Goal: Information Seeking & Learning: Learn about a topic

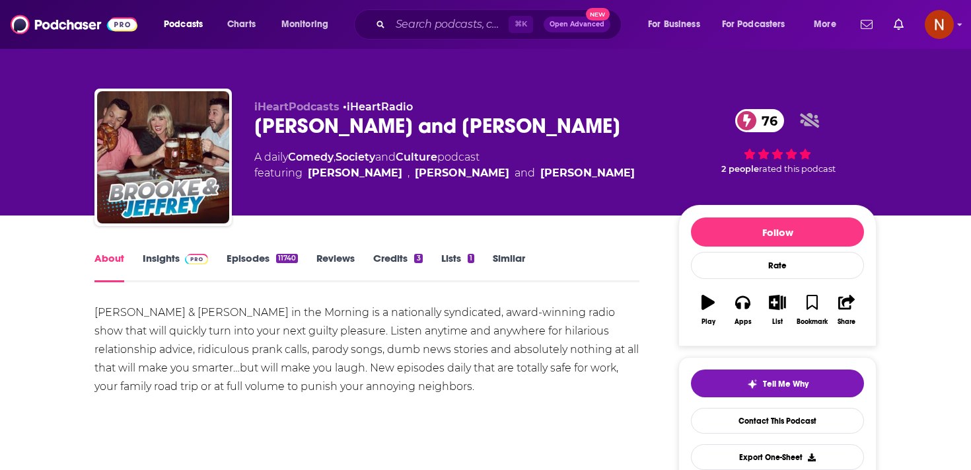
scroll to position [15, 0]
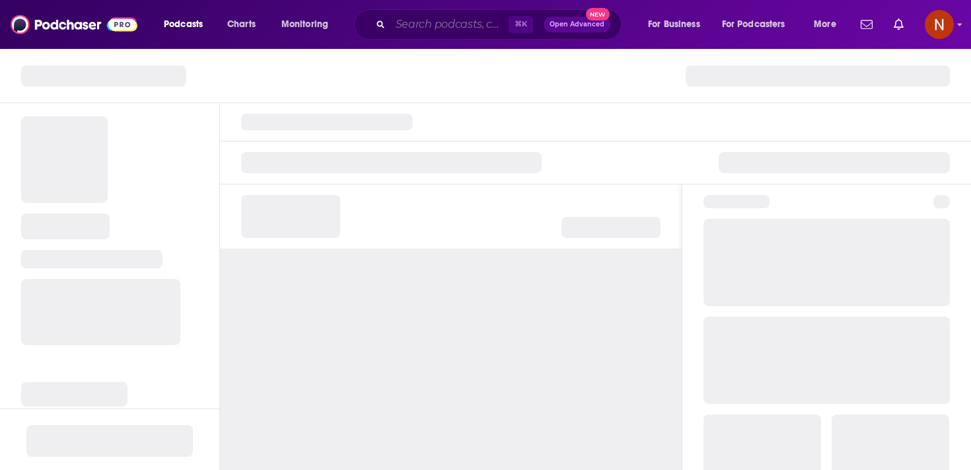
click at [413, 17] on input "Search podcasts, credits, & more..." at bounding box center [449, 24] width 118 height 21
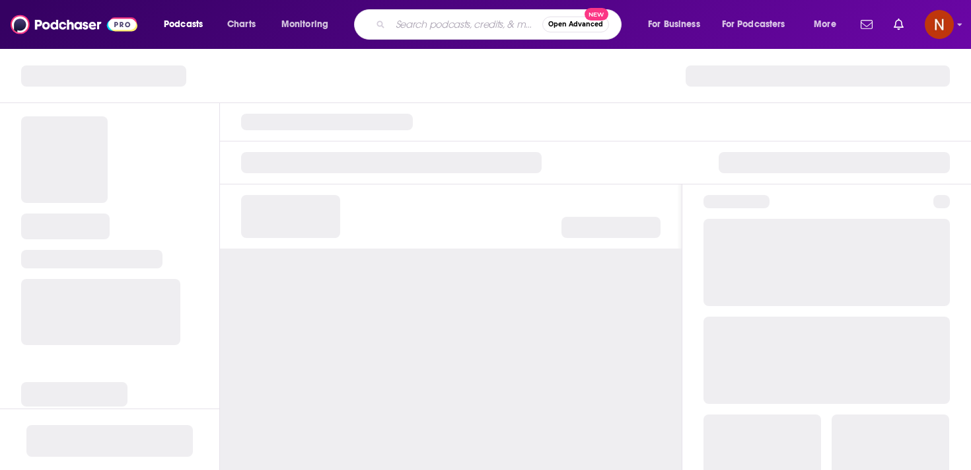
paste input "The Private Jet Broker Podcast"
type input "The Private Jet Broker Podcast"
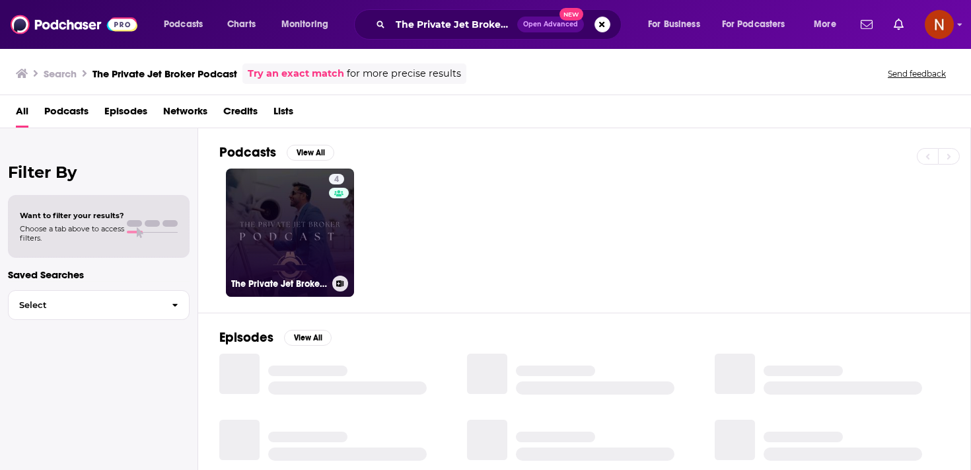
click at [296, 223] on link "4 The Private Jet Broker Podcast" at bounding box center [290, 232] width 128 height 128
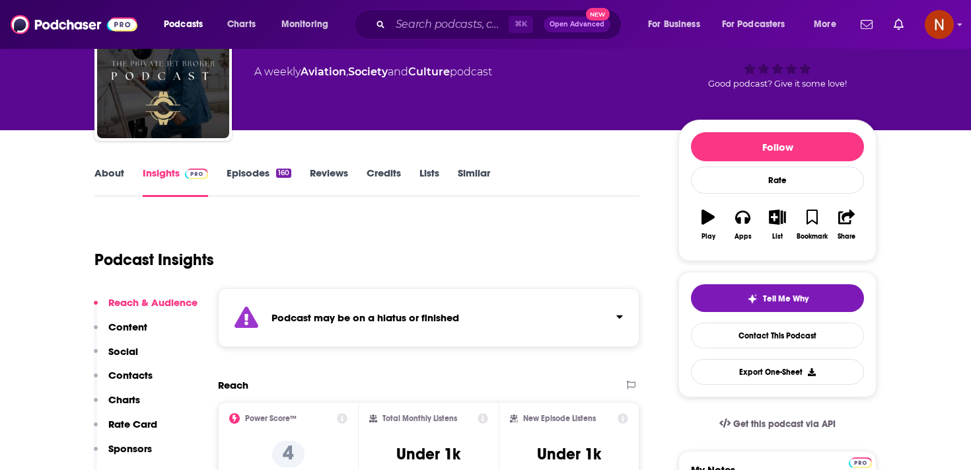
scroll to position [106, 0]
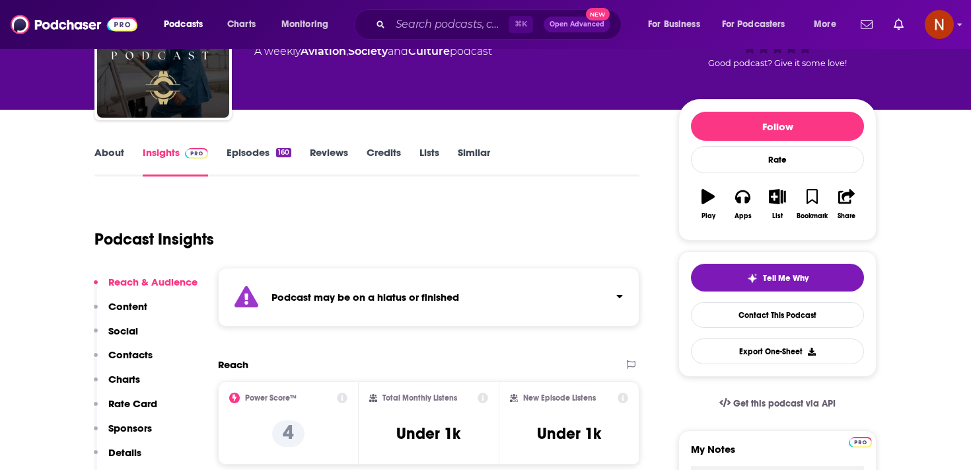
click at [318, 310] on div "Podcast may be on a hiatus or finished" at bounding box center [429, 297] width 422 height 59
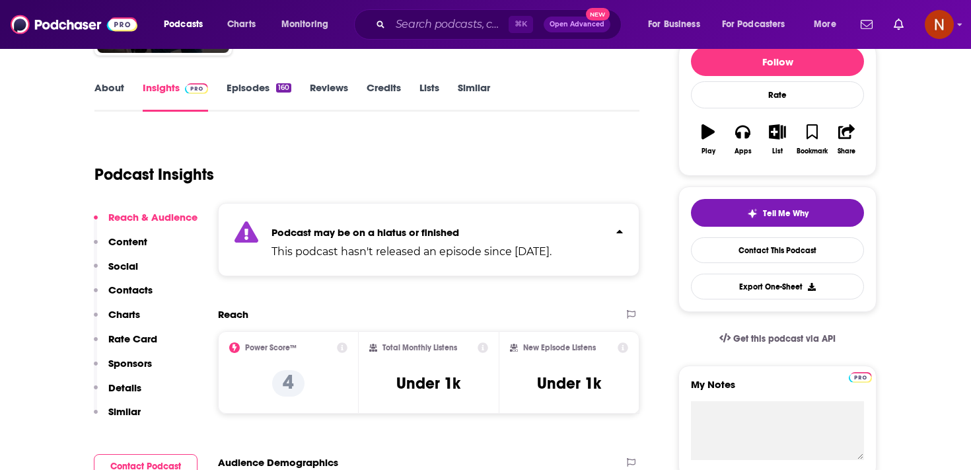
scroll to position [172, 0]
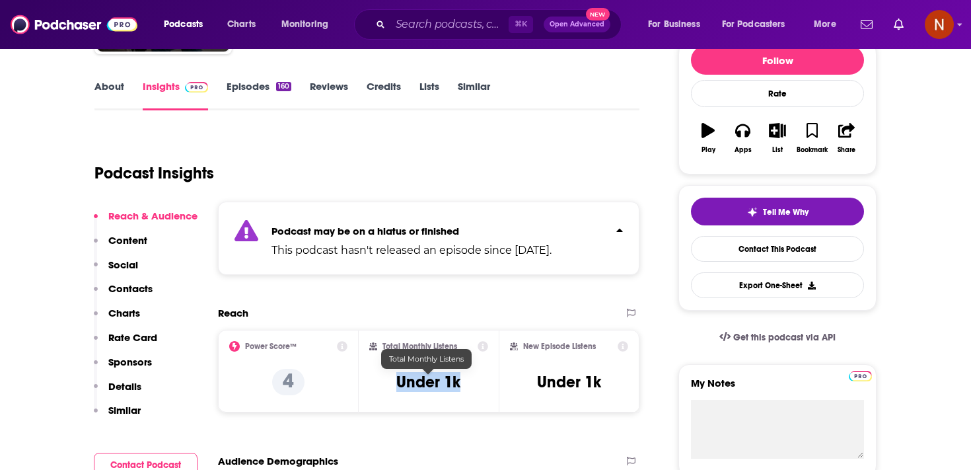
drag, startPoint x: 390, startPoint y: 384, endPoint x: 465, endPoint y: 383, distance: 74.7
click at [466, 383] on div "Total Monthly Listens Under 1k" at bounding box center [429, 371] width 120 height 61
copy h3 "Under 1k"
click at [465, 383] on div "Total Monthly Listens Under 1k" at bounding box center [429, 371] width 120 height 61
click at [426, 17] on input "Search podcasts, credits, & more..." at bounding box center [449, 24] width 118 height 21
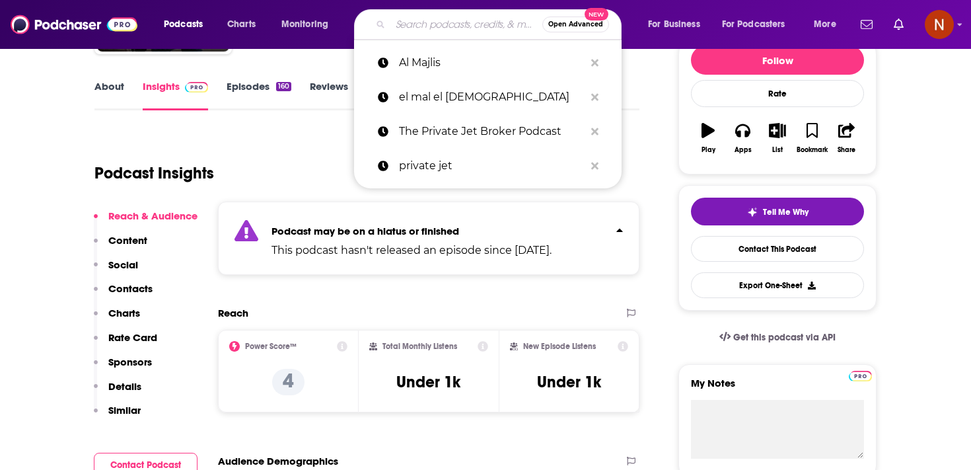
paste input "The Luxury Travel Insider"
type input "The Luxury Travel Insider"
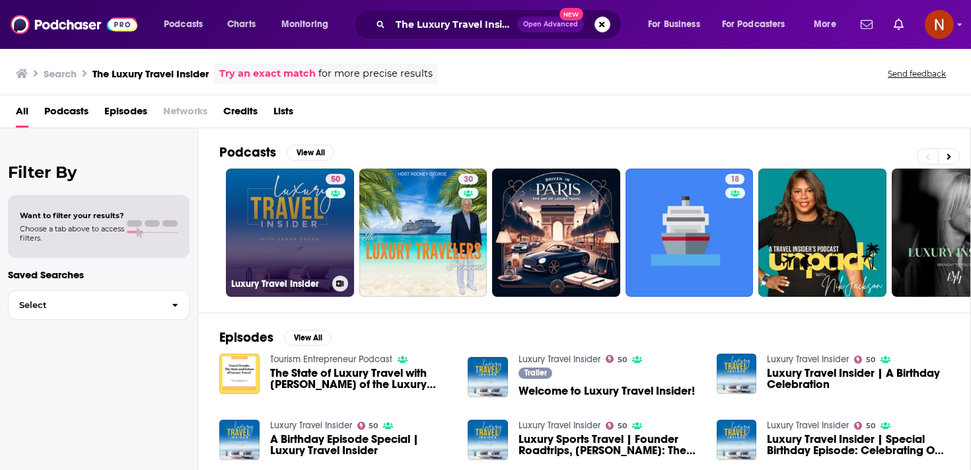
click at [315, 206] on link "50 Luxury Travel Insider" at bounding box center [290, 232] width 128 height 128
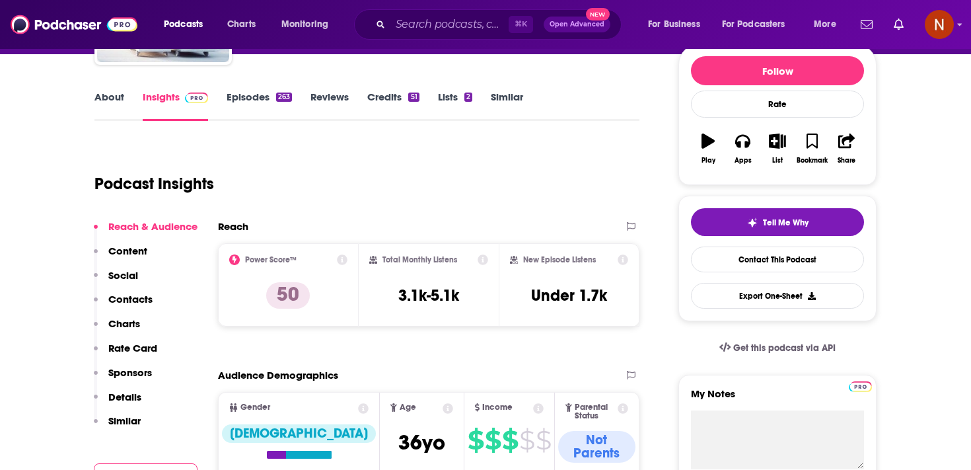
scroll to position [163, 0]
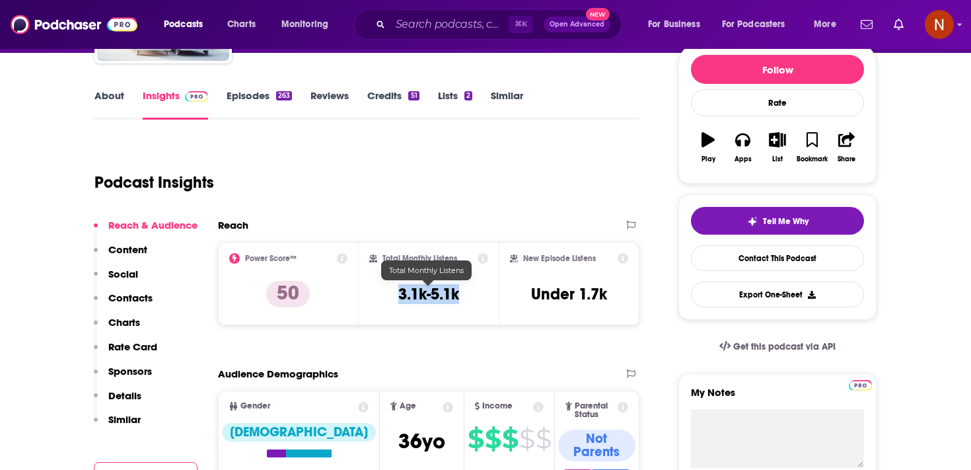
drag, startPoint x: 389, startPoint y: 292, endPoint x: 469, endPoint y: 291, distance: 80.0
click at [469, 291] on div "Total Monthly Listens 3.1k-5.1k" at bounding box center [429, 283] width 120 height 61
copy h3 "3.1k-5.1k"
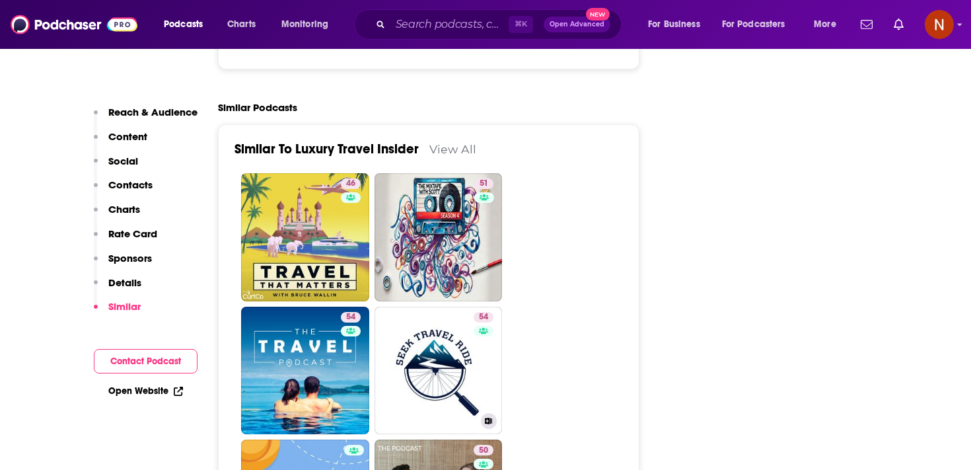
scroll to position [2397, 0]
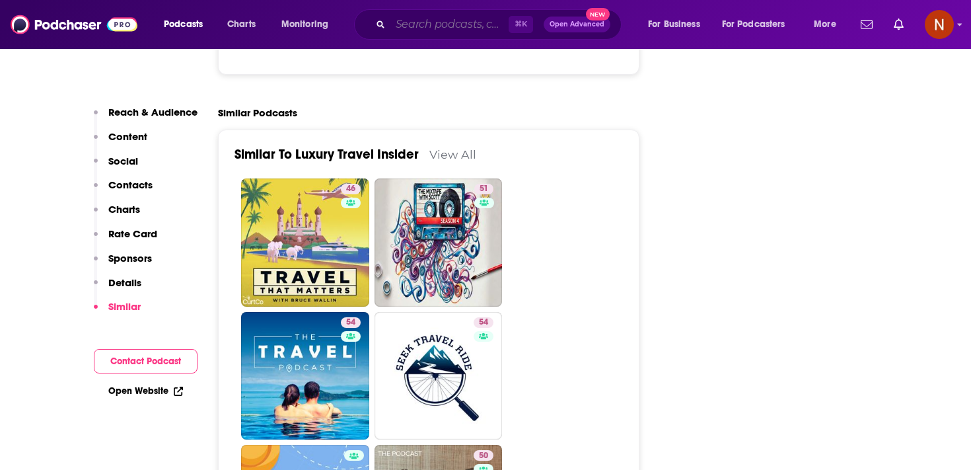
click at [424, 22] on input "Search podcasts, credits, & more..." at bounding box center [449, 24] width 118 height 21
paste input "What the Luxe"
type input "What the Luxe"
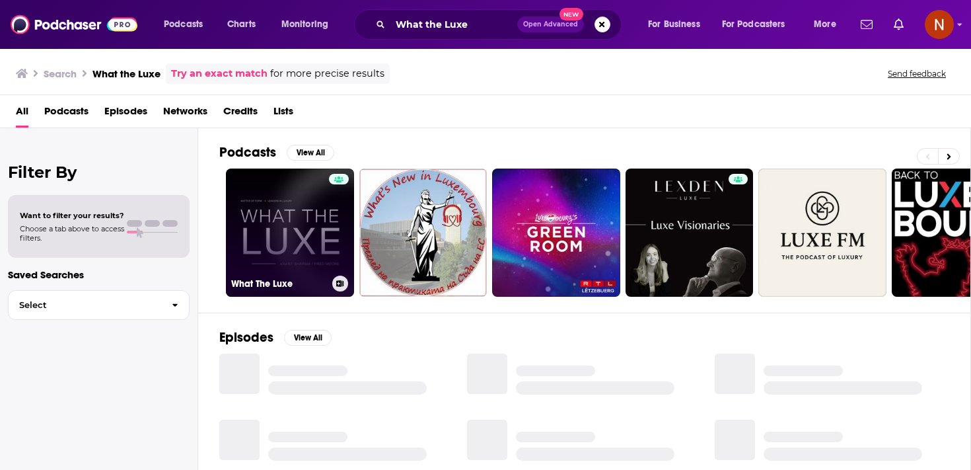
click at [293, 204] on link "What The Luxe" at bounding box center [290, 232] width 128 height 128
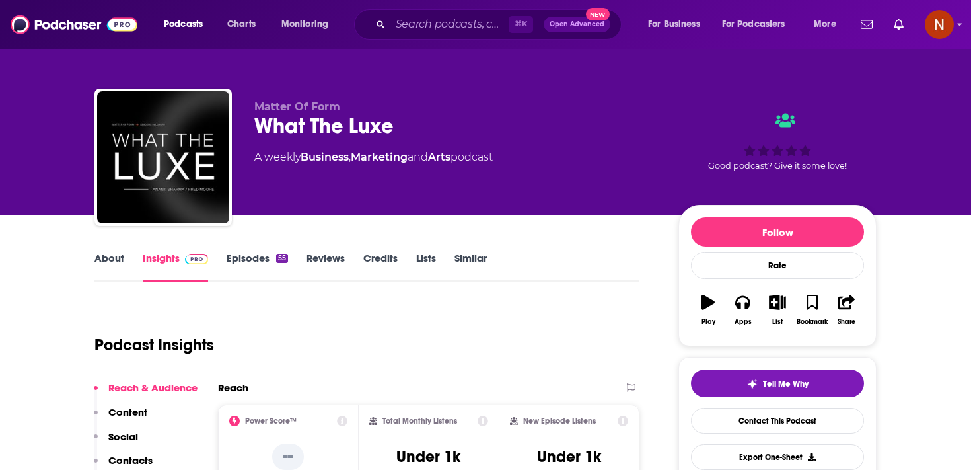
click at [245, 257] on link "Episodes 55" at bounding box center [257, 267] width 61 height 30
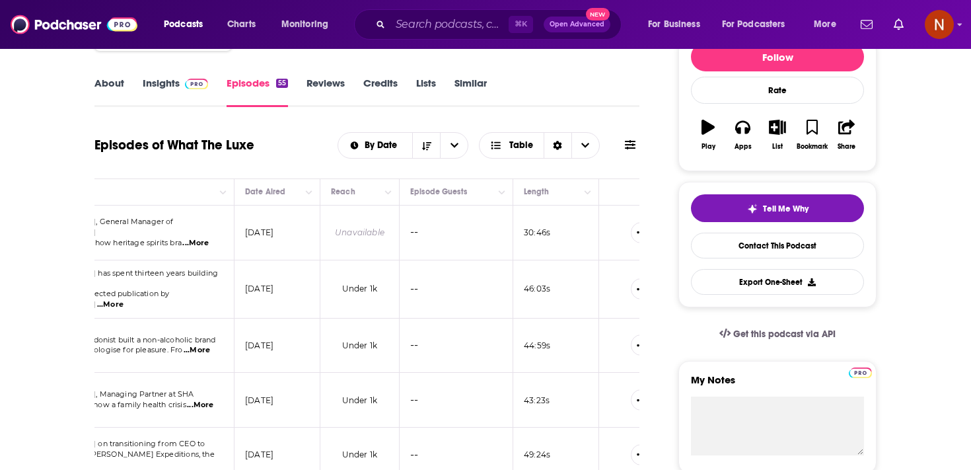
scroll to position [174, 0]
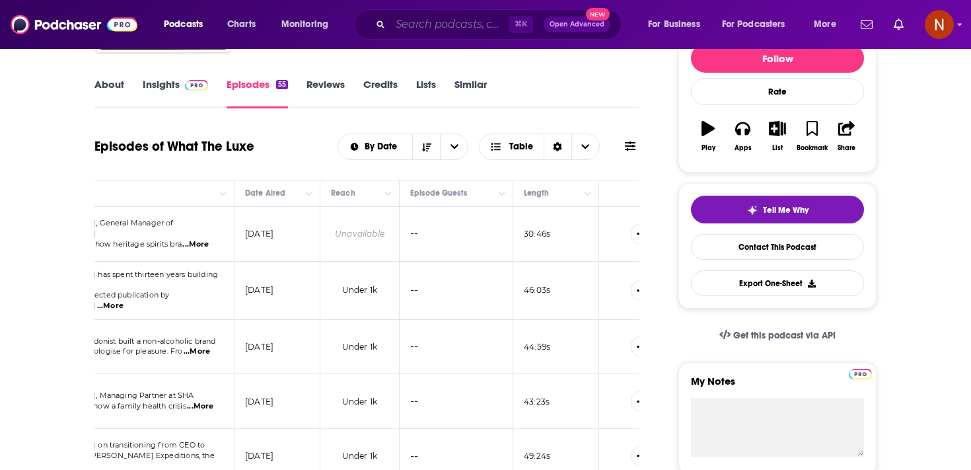
click at [427, 24] on input "Search podcasts, credits, & more..." at bounding box center [449, 24] width 118 height 21
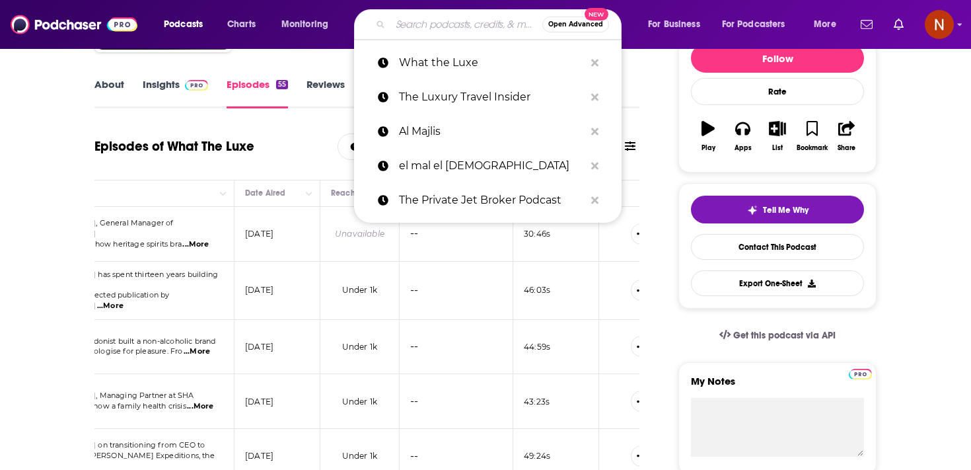
paste input "Luxury Voices"
type input "Luxury Voices"
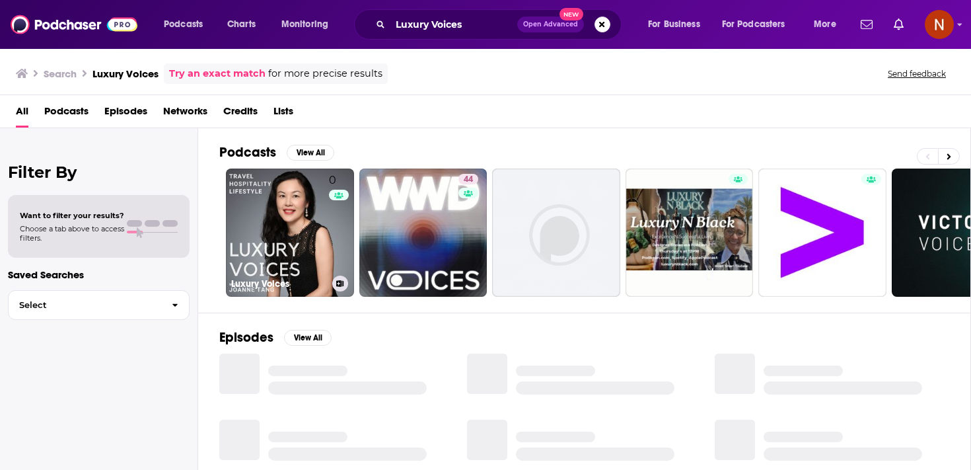
click at [300, 213] on link "0 Luxury Voices" at bounding box center [290, 232] width 128 height 128
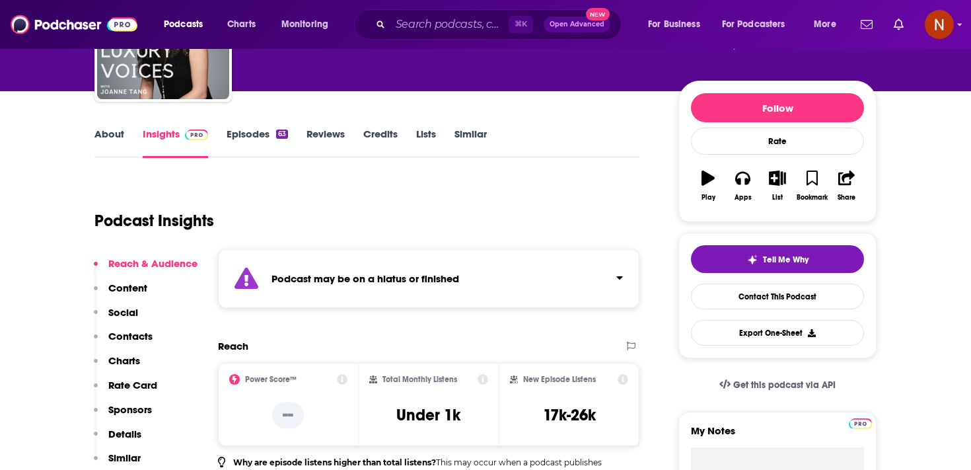
scroll to position [135, 0]
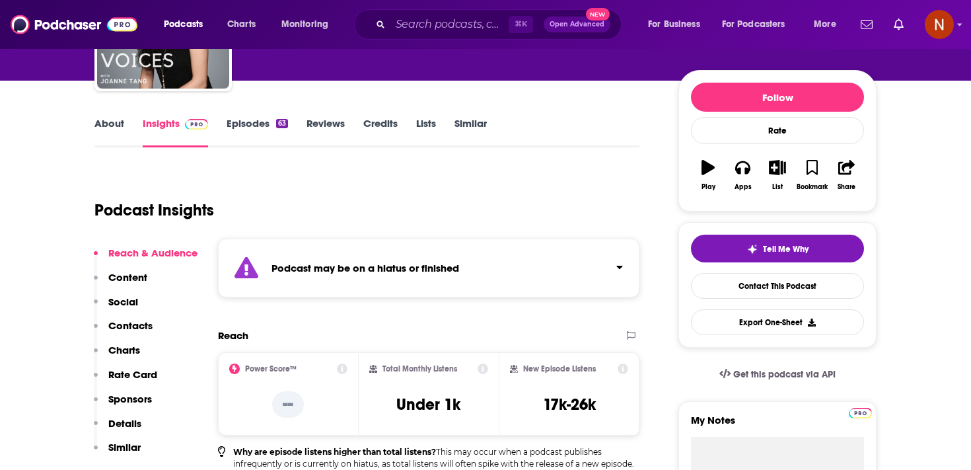
click at [347, 268] on strong "Podcast may be on a hiatus or finished" at bounding box center [366, 268] width 188 height 13
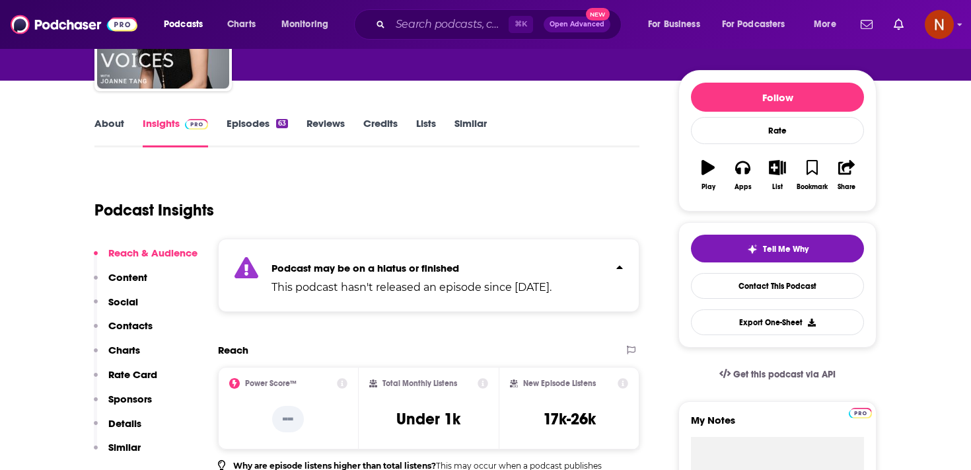
drag, startPoint x: 598, startPoint y: 284, endPoint x: 514, endPoint y: 285, distance: 83.9
click at [514, 285] on div "Podcast may be on a hiatus or finished This podcast hasn't released an episode …" at bounding box center [429, 275] width 422 height 73
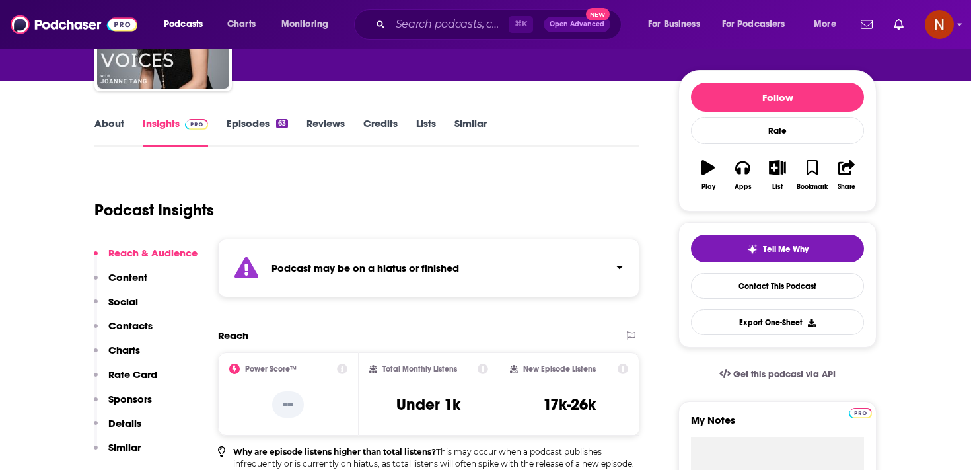
copy p "Dec 20th, 2023."
click at [416, 27] on input "Search podcasts, credits, & more..." at bounding box center [449, 24] width 118 height 21
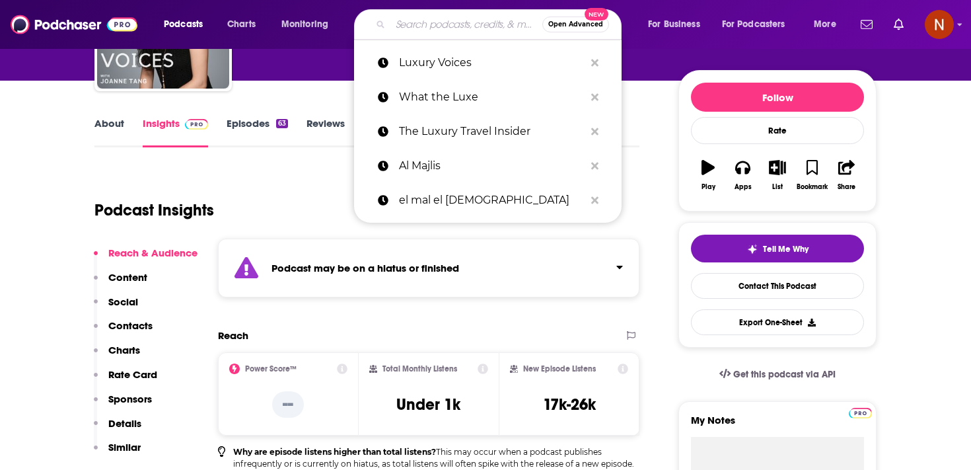
paste input "The UHNW Institute Podcast"
type input "The UHNW Institute Podcast"
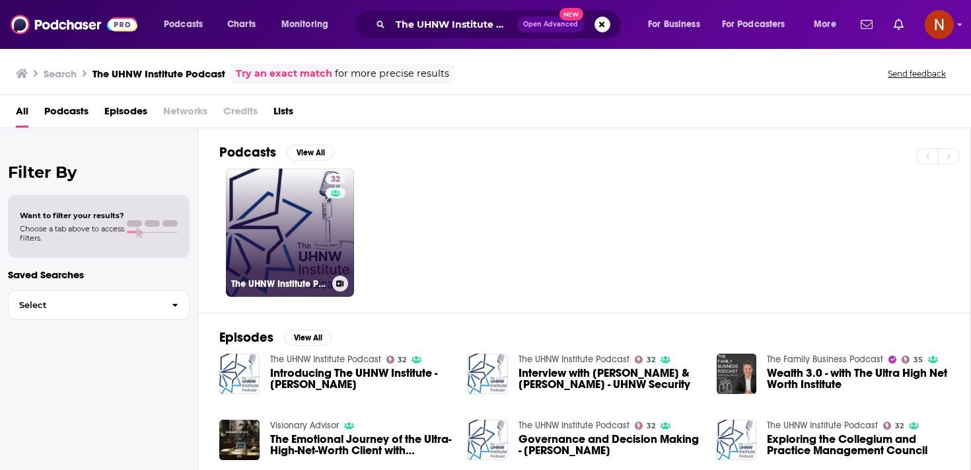
click at [295, 209] on link "32 The UHNW Institute Podcast" at bounding box center [290, 232] width 128 height 128
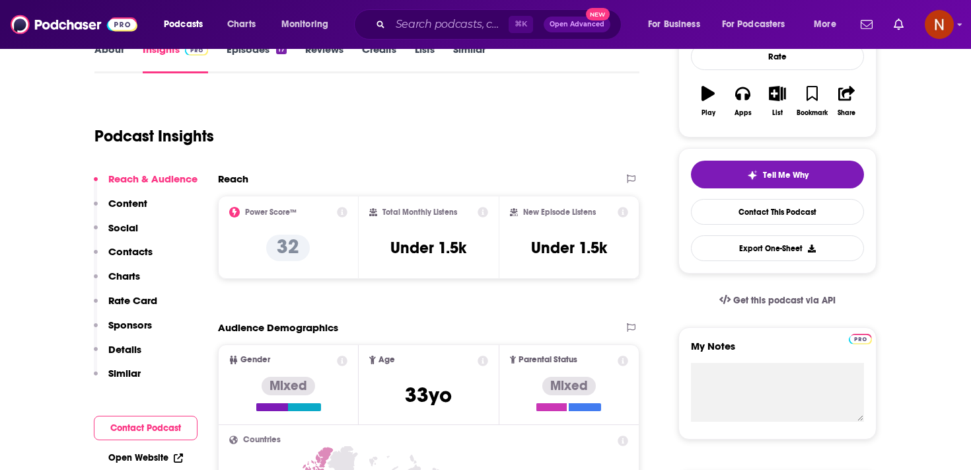
scroll to position [130, 0]
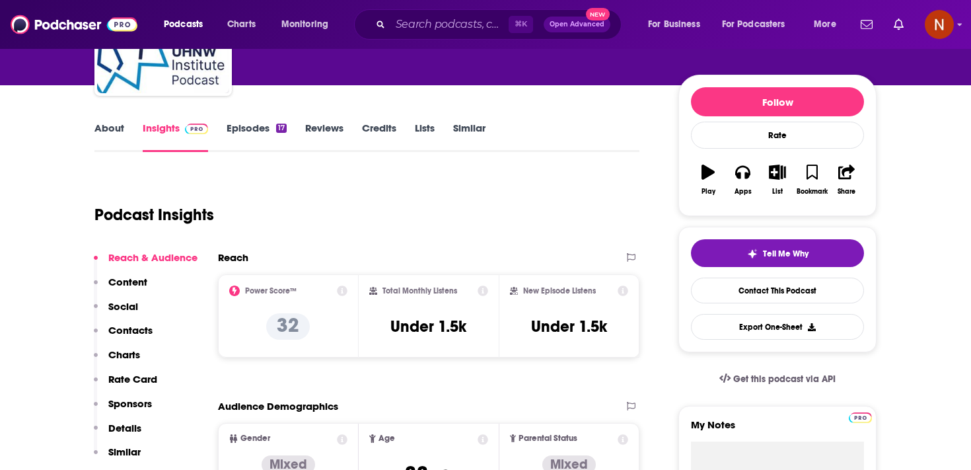
click at [241, 130] on link "Episodes 17" at bounding box center [257, 137] width 60 height 30
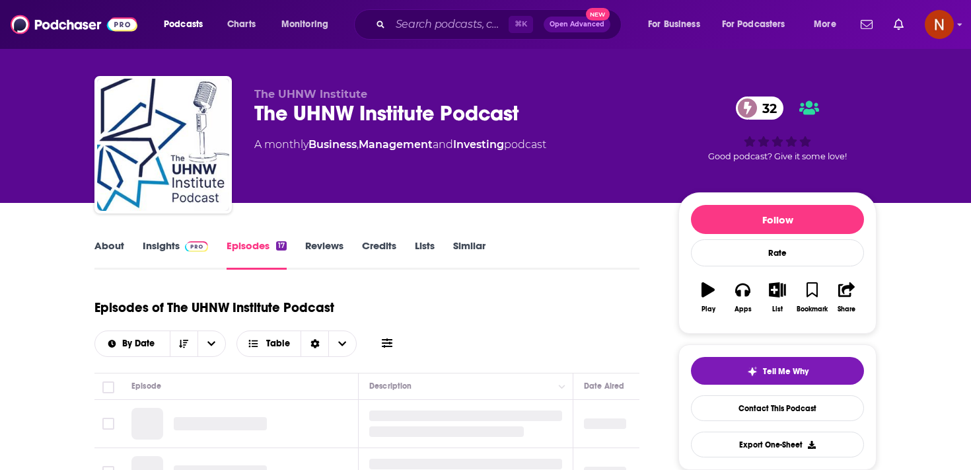
scroll to position [19, 0]
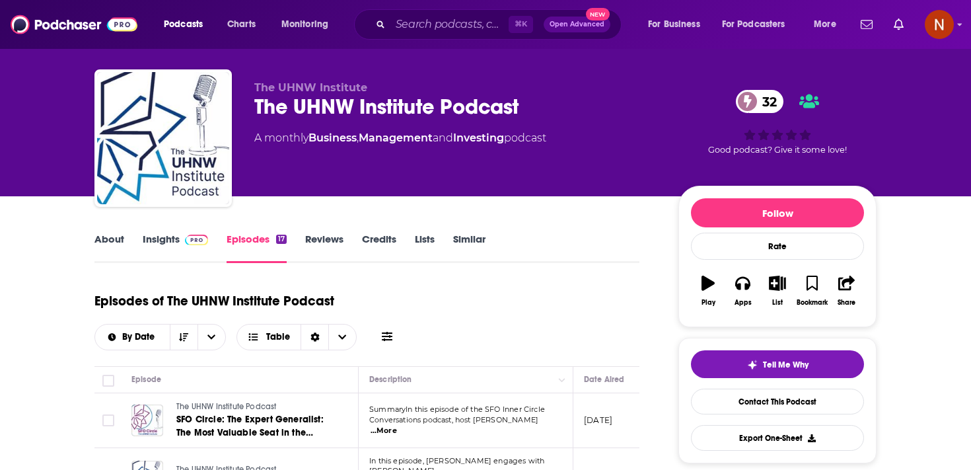
click at [373, 106] on div "The UHNW Institute Podcast 32" at bounding box center [455, 107] width 403 height 26
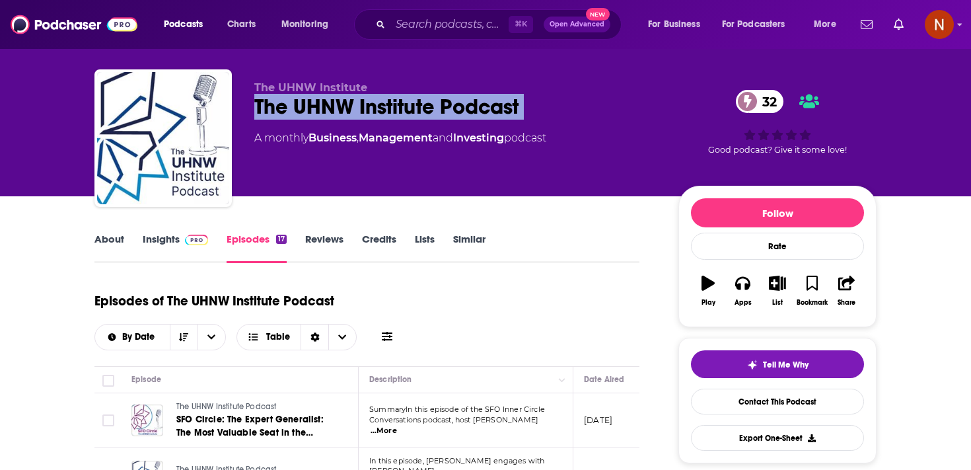
click at [373, 106] on div "The UHNW Institute Podcast 32" at bounding box center [455, 107] width 403 height 26
copy div "The UHNW Institute Podcast 32"
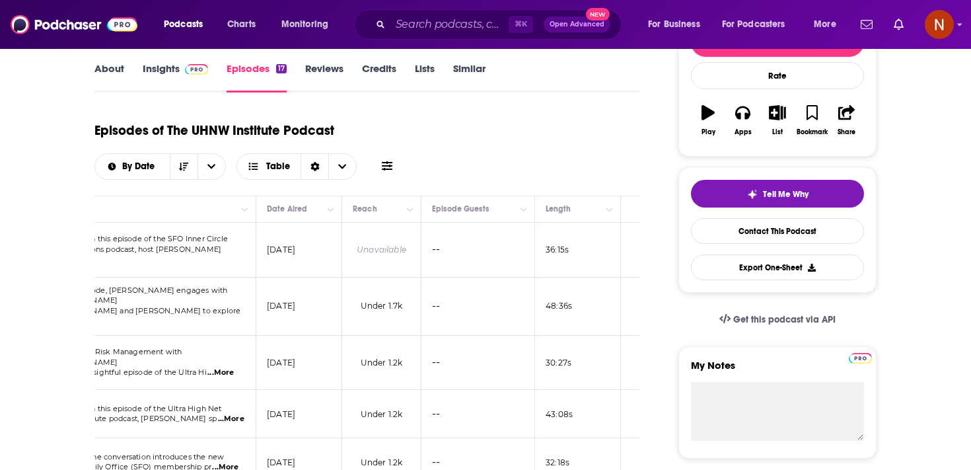
scroll to position [55, 0]
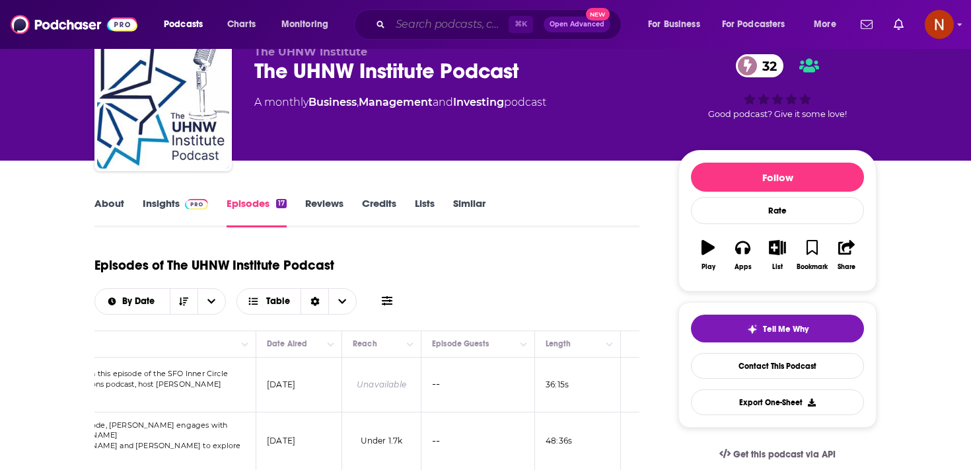
click at [438, 25] on input "Search podcasts, credits, & more..." at bounding box center [449, 24] width 118 height 21
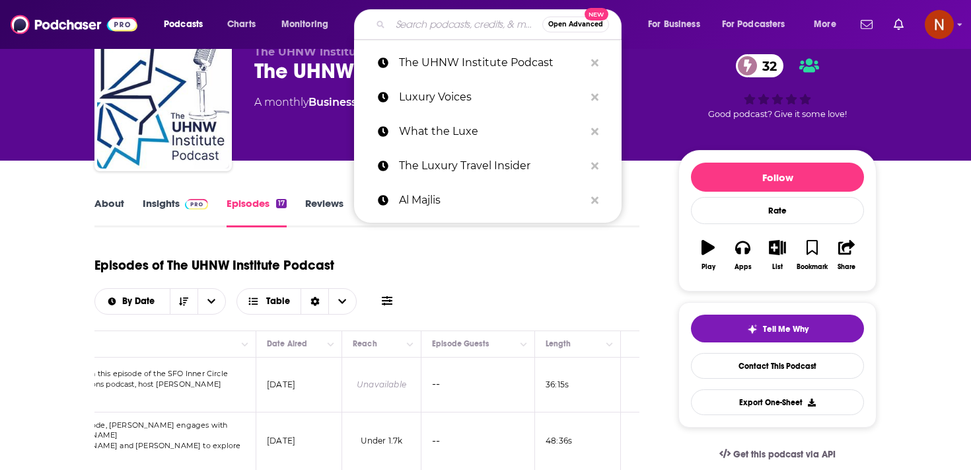
paste input "Ironbird Podcast"
type input "Ironbird Podcast"
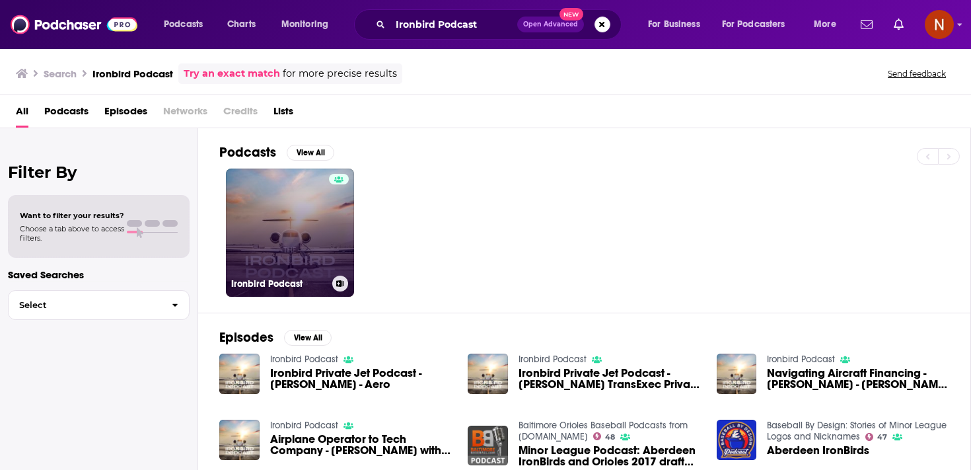
click at [259, 285] on h3 "Ironbird Podcast" at bounding box center [279, 283] width 96 height 11
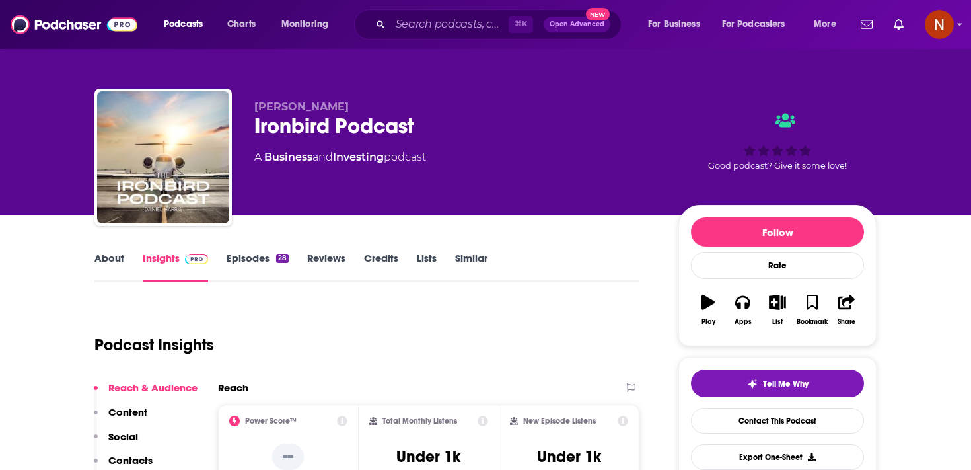
click at [315, 131] on div "Ironbird Podcast" at bounding box center [455, 126] width 403 height 26
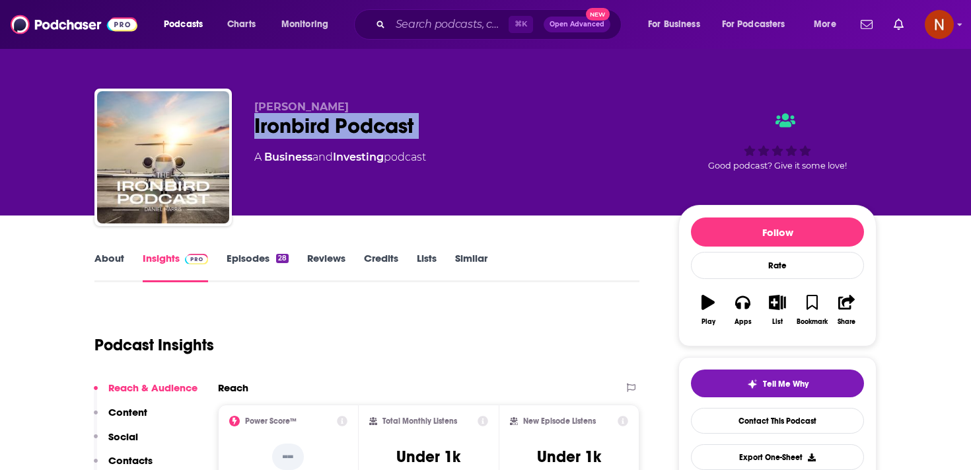
click at [315, 131] on div "Ironbird Podcast" at bounding box center [455, 126] width 403 height 26
copy div "Ironbird Podcast"
click at [264, 263] on link "Episodes 28" at bounding box center [258, 267] width 62 height 30
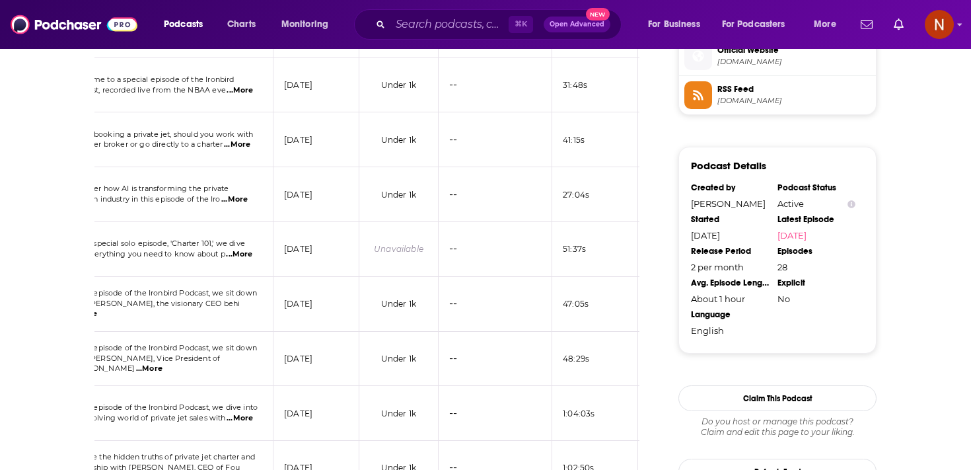
scroll to position [1514, 0]
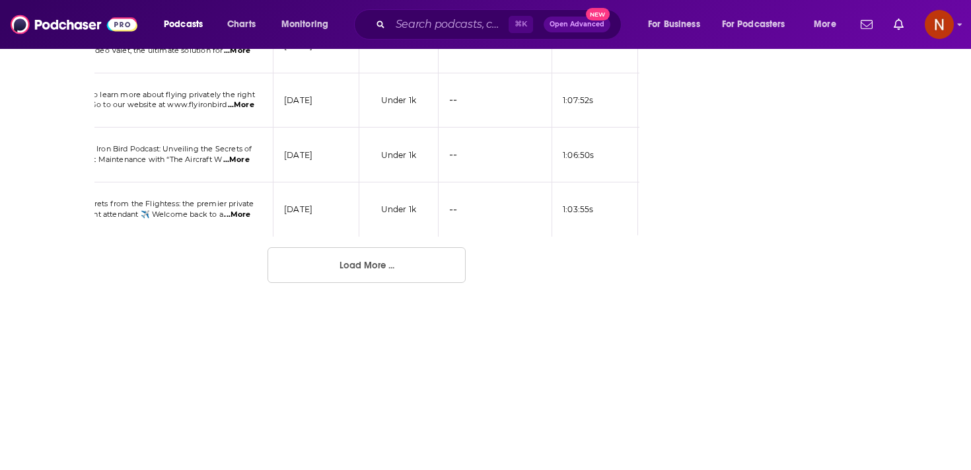
drag, startPoint x: 344, startPoint y: 184, endPoint x: 328, endPoint y: 526, distance: 342.0
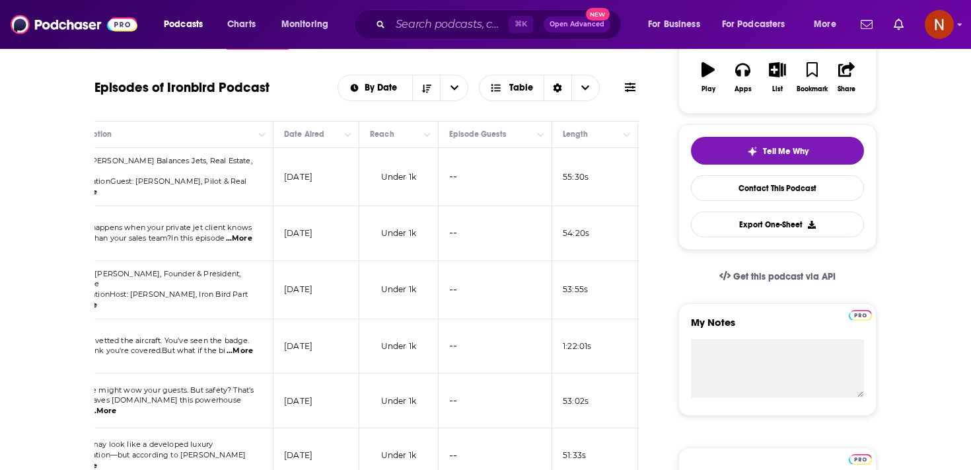
scroll to position [0, 0]
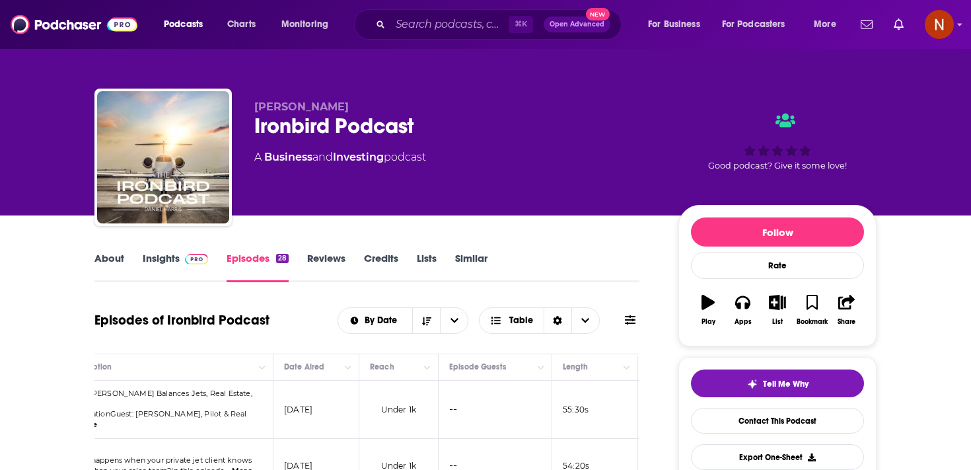
click at [106, 260] on link "About" at bounding box center [109, 267] width 30 height 30
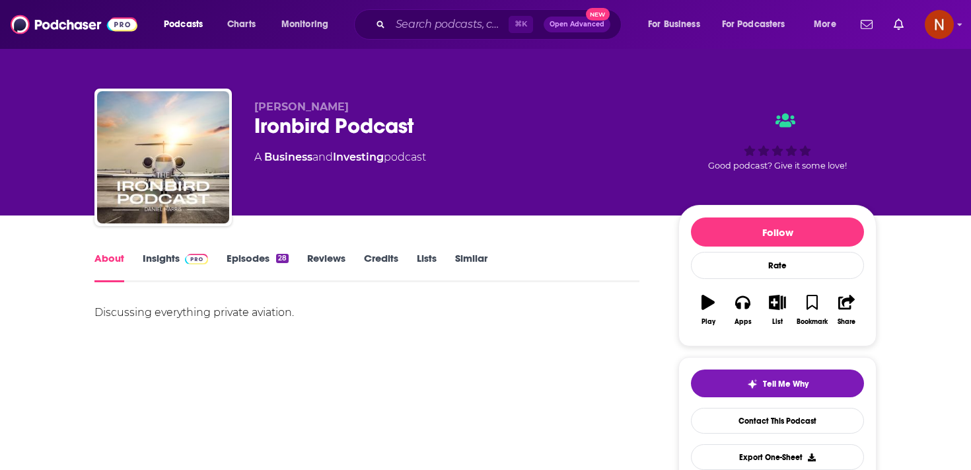
click at [166, 264] on link "Insights" at bounding box center [175, 267] width 65 height 30
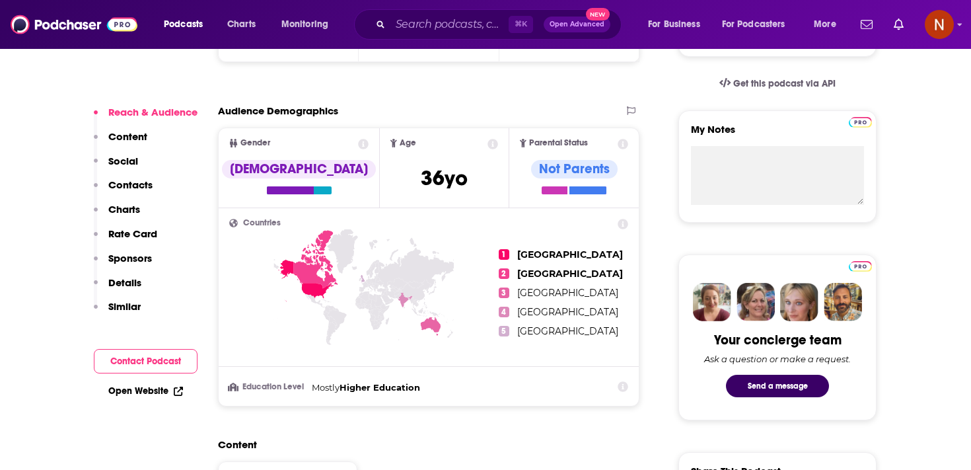
scroll to position [431, 0]
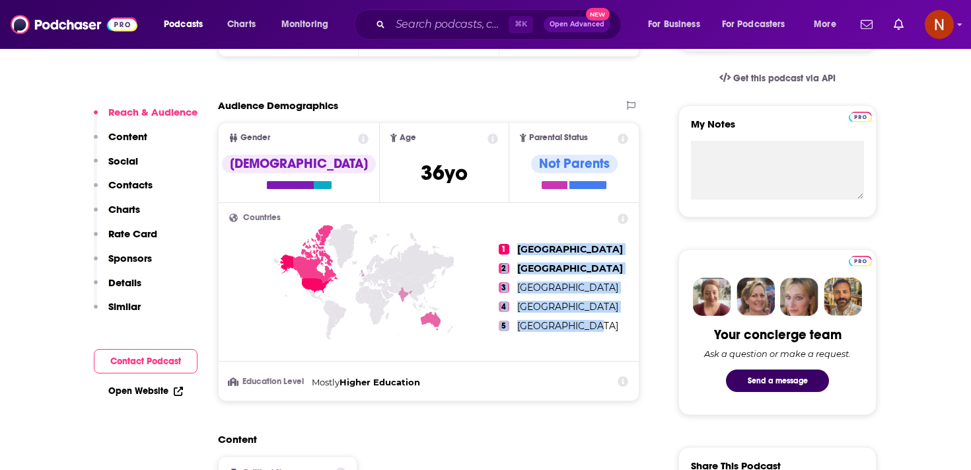
drag, startPoint x: 601, startPoint y: 324, endPoint x: 506, endPoint y: 249, distance: 120.9
click at [506, 249] on ul "1 United States 2 Canada 3 Australia 4 India 5 United Kingdom" at bounding box center [564, 287] width 130 height 148
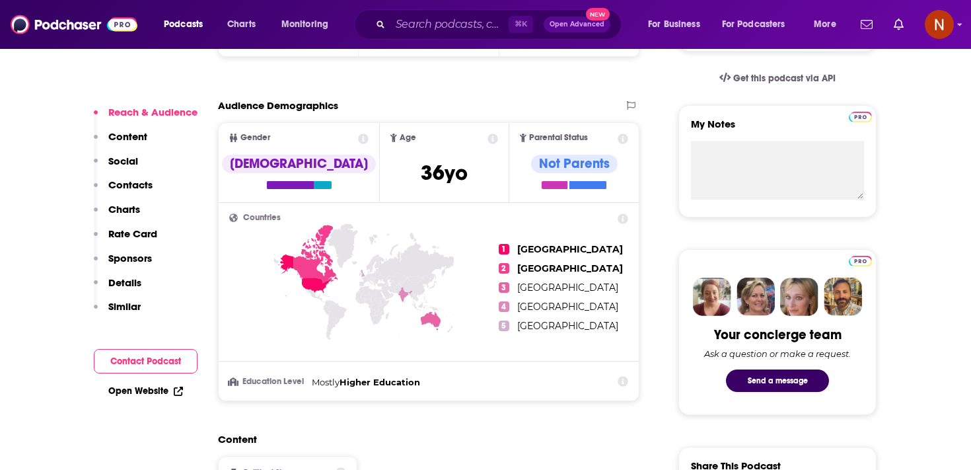
click at [622, 218] on icon at bounding box center [623, 218] width 11 height 11
click at [630, 250] on div "Countries 1 United States 2 Canada 3 Australia 4 India 5 United Kingdom Educati…" at bounding box center [429, 302] width 420 height 198
click at [429, 21] on input "Search podcasts, credits, & more..." at bounding box center [449, 24] width 118 height 21
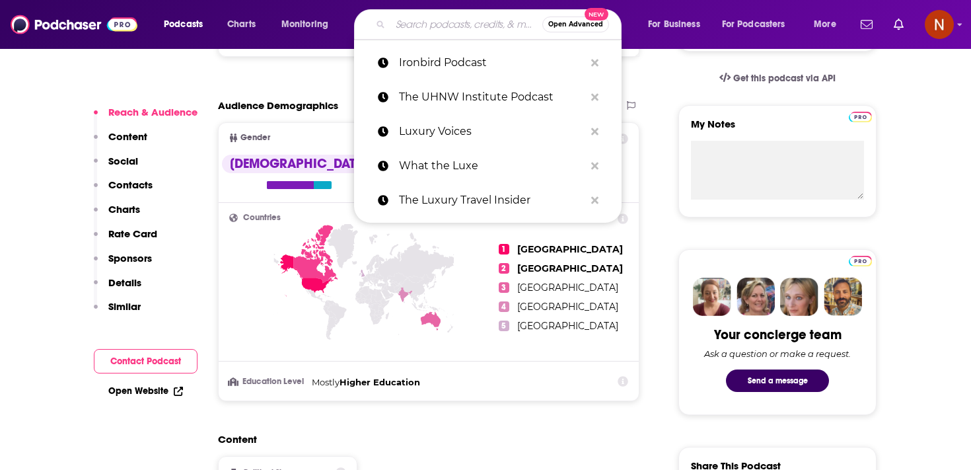
paste input "The VIP Seat Podcast"
type input "The VIP Seat Podcast"
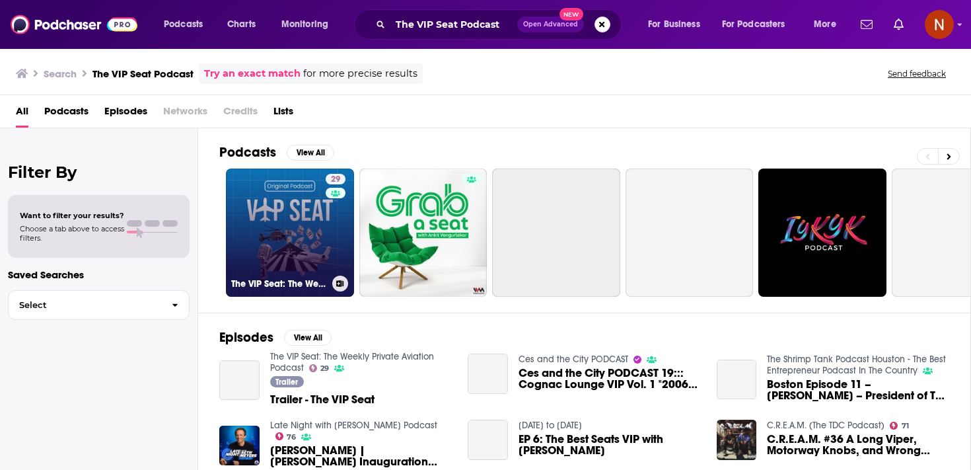
click at [297, 219] on link "29 The VIP Seat: The Weekly Private Aviation Podcast" at bounding box center [290, 232] width 128 height 128
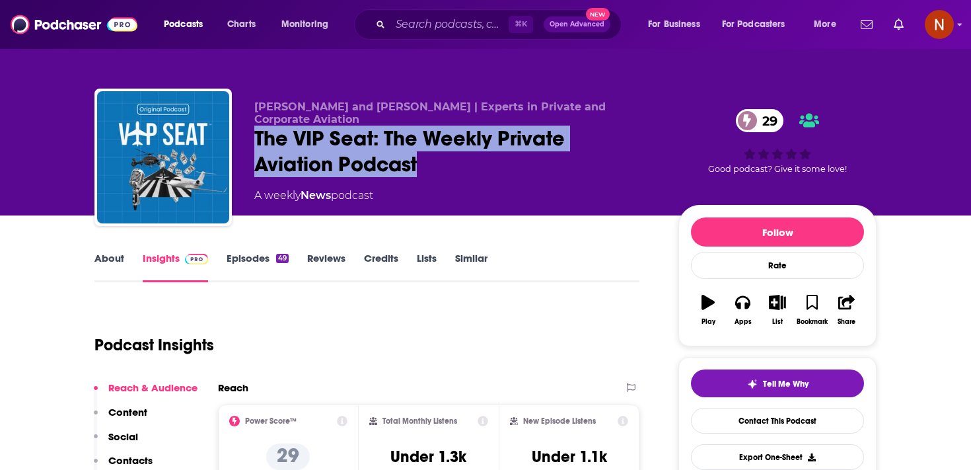
drag, startPoint x: 255, startPoint y: 133, endPoint x: 437, endPoint y: 172, distance: 186.3
click at [438, 172] on div "The VIP Seat: The Weekly Private Aviation Podcast 29" at bounding box center [455, 152] width 403 height 52
copy h2 "The VIP Seat: The Weekly Private Aviation Podcast"
click at [429, 178] on div "Jessie Naor and Preston Holland | Experts in Private and Corporate Aviation The…" at bounding box center [455, 153] width 403 height 106
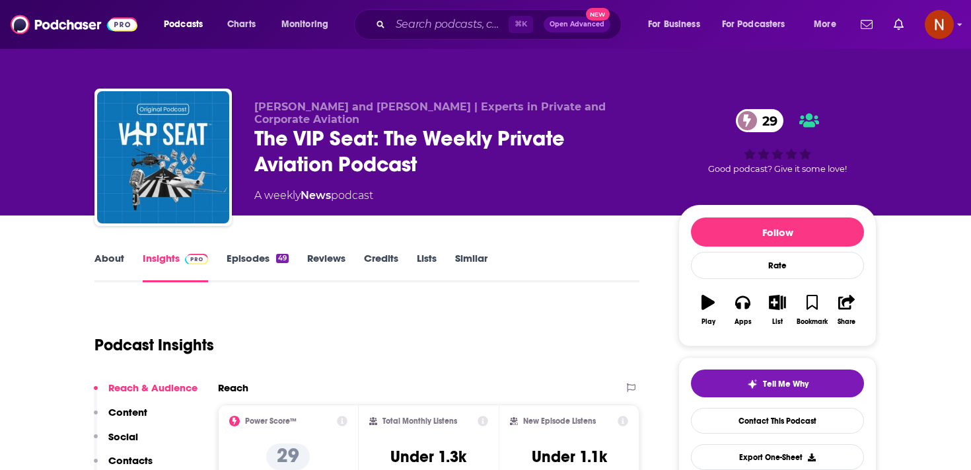
click at [255, 256] on link "Episodes 49" at bounding box center [258, 267] width 62 height 30
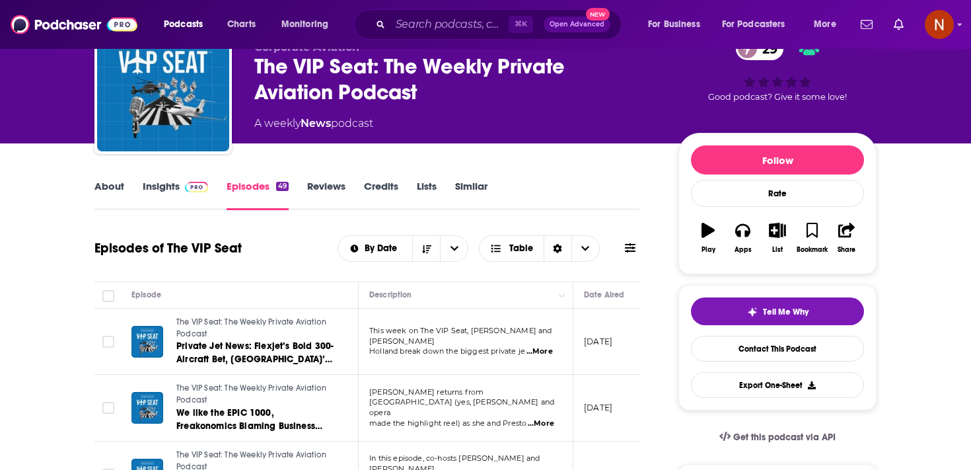
scroll to position [82, 0]
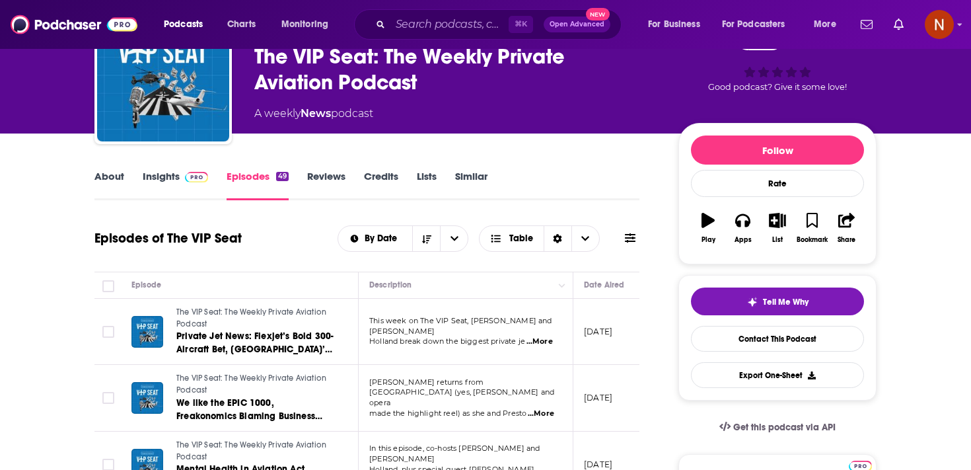
click at [172, 182] on link "Insights" at bounding box center [175, 185] width 65 height 30
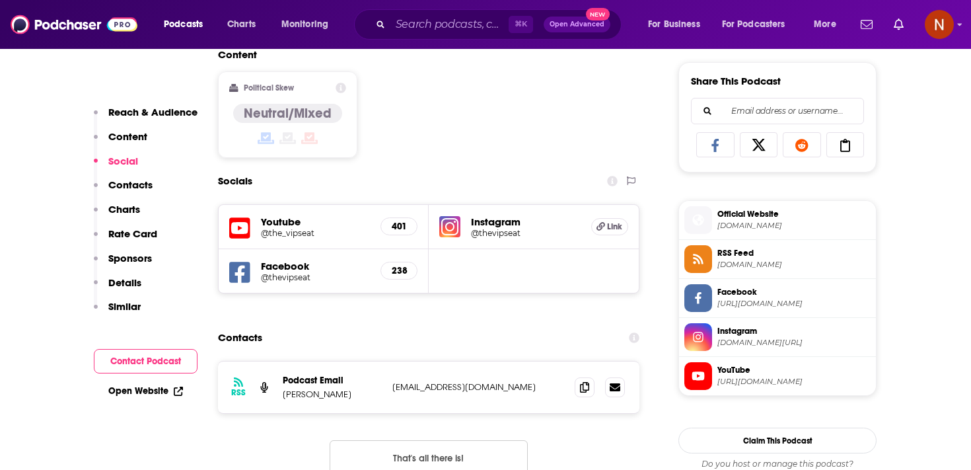
scroll to position [815, 0]
click at [287, 221] on h5 "Youtube" at bounding box center [315, 222] width 109 height 13
click at [294, 233] on h5 "@the_vipseat" at bounding box center [315, 234] width 109 height 10
